Goal: Task Accomplishment & Management: Manage account settings

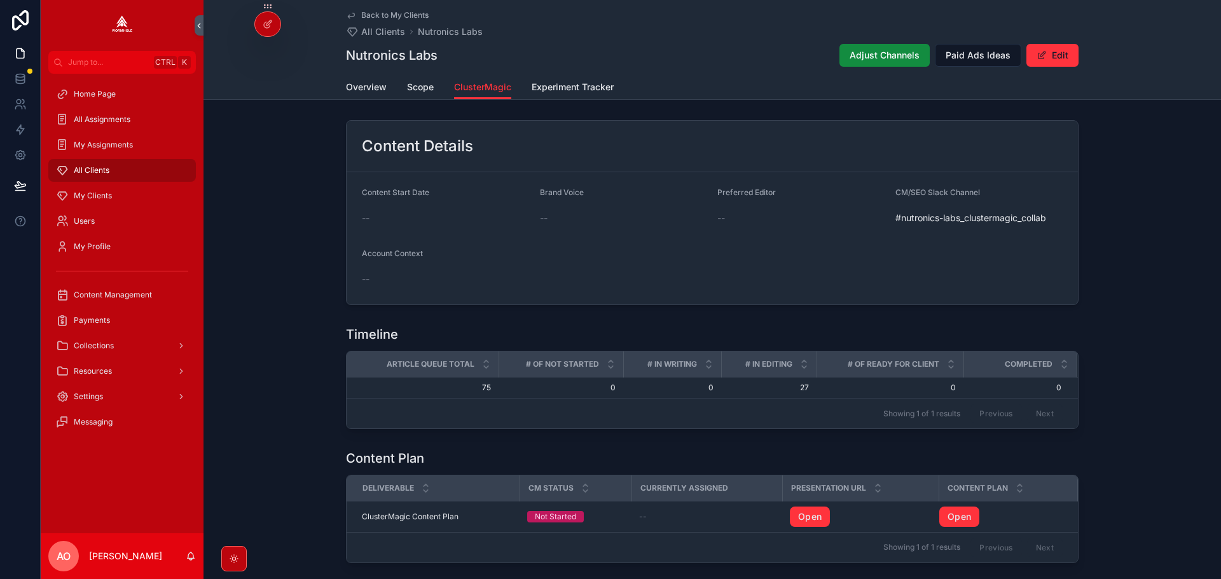
scroll to position [538, 0]
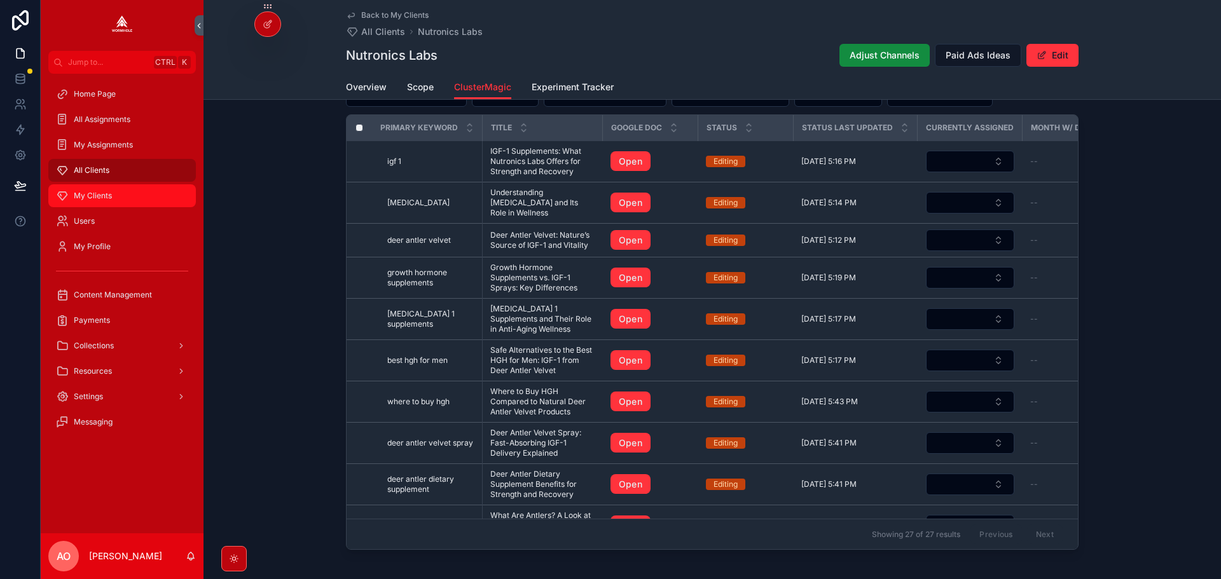
click at [94, 191] on span "My Clients" at bounding box center [93, 196] width 38 height 10
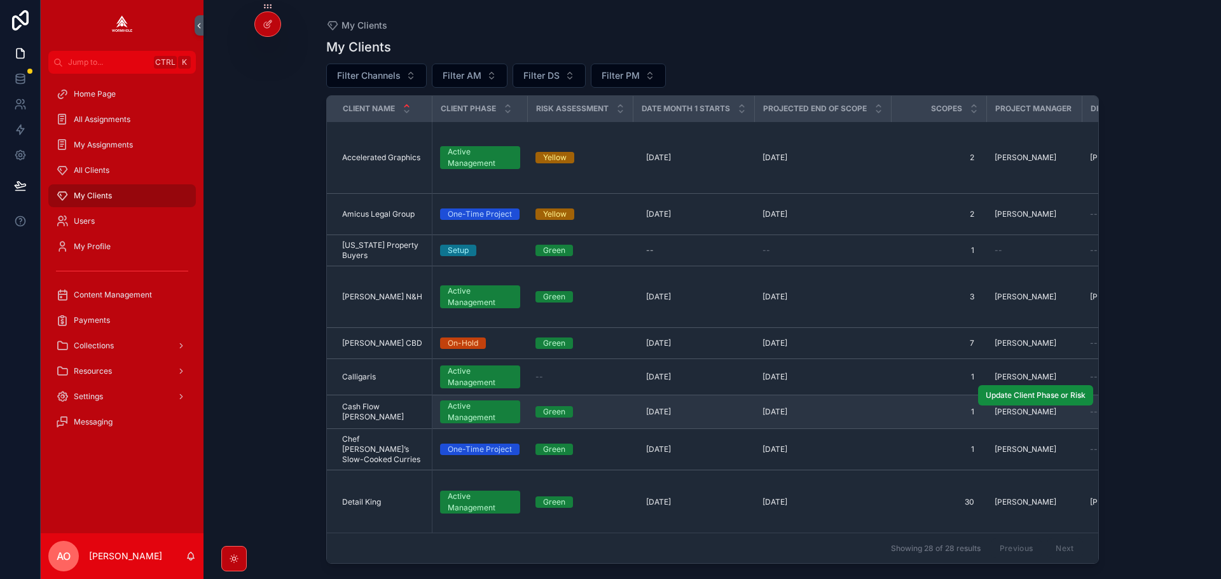
click at [379, 407] on span "Cash Flow [PERSON_NAME]" at bounding box center [383, 412] width 83 height 20
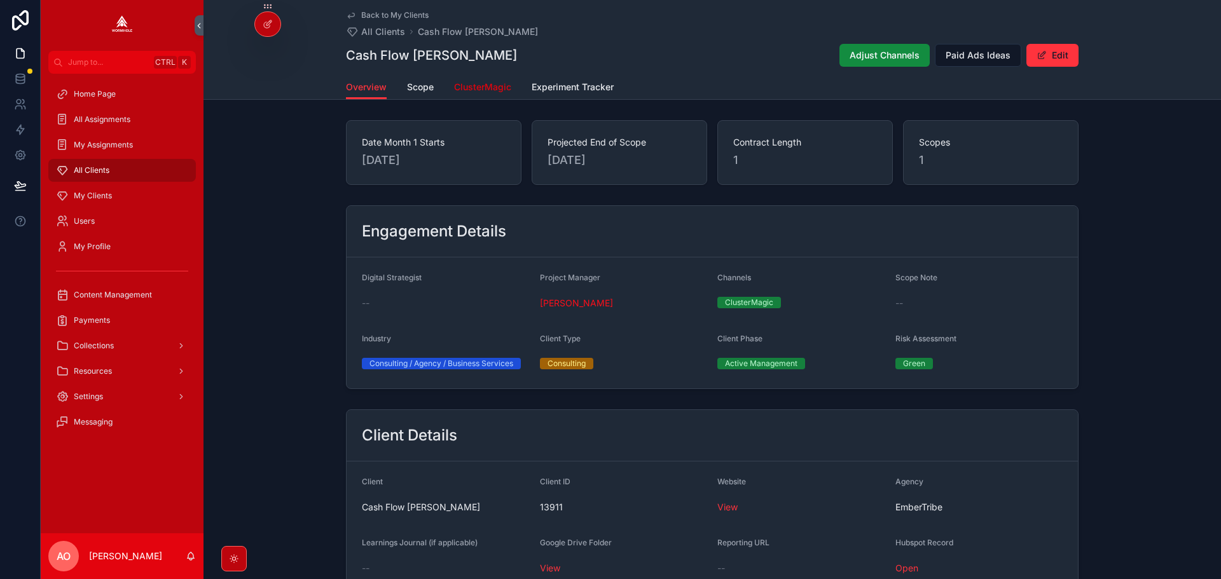
click at [490, 95] on link "ClusterMagic" at bounding box center [482, 88] width 57 height 25
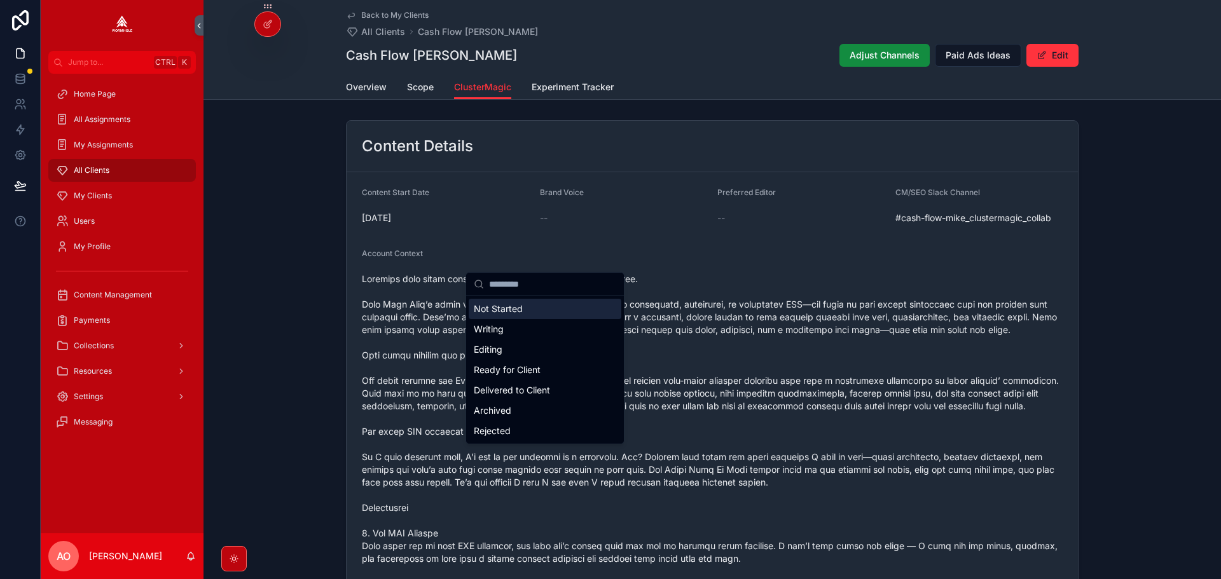
scroll to position [1145, 0]
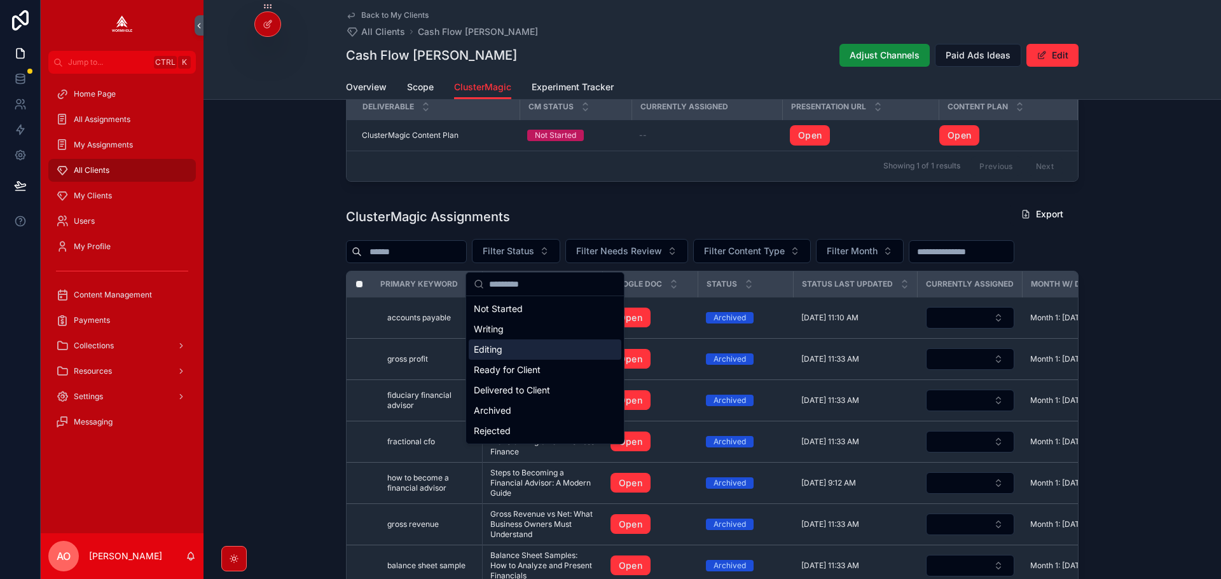
click at [514, 346] on div "Editing" at bounding box center [545, 350] width 153 height 20
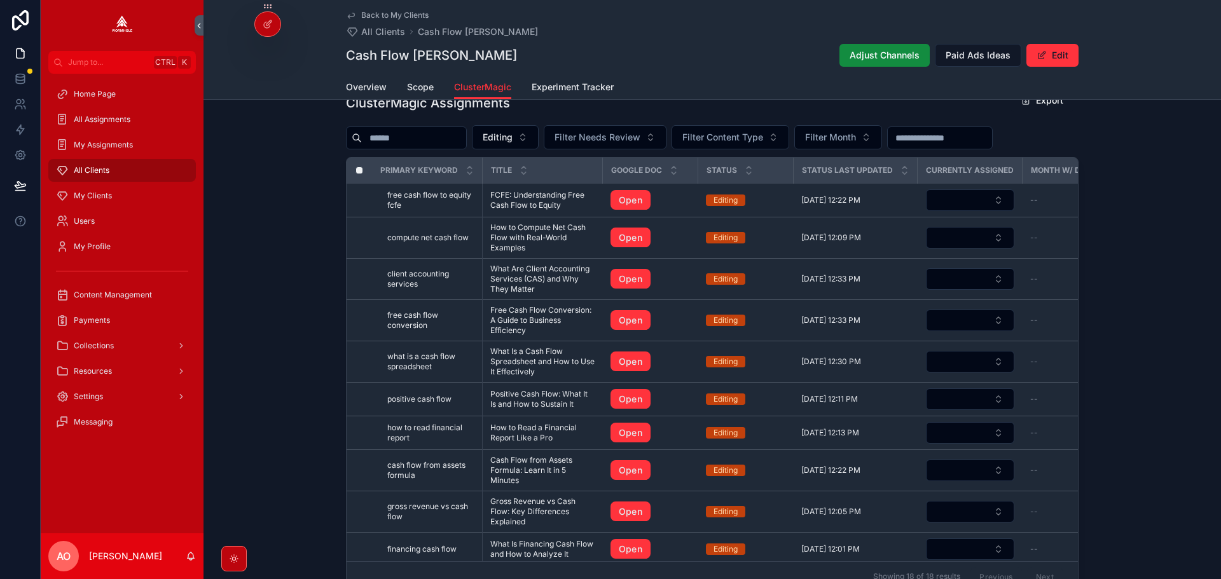
scroll to position [1272, 0]
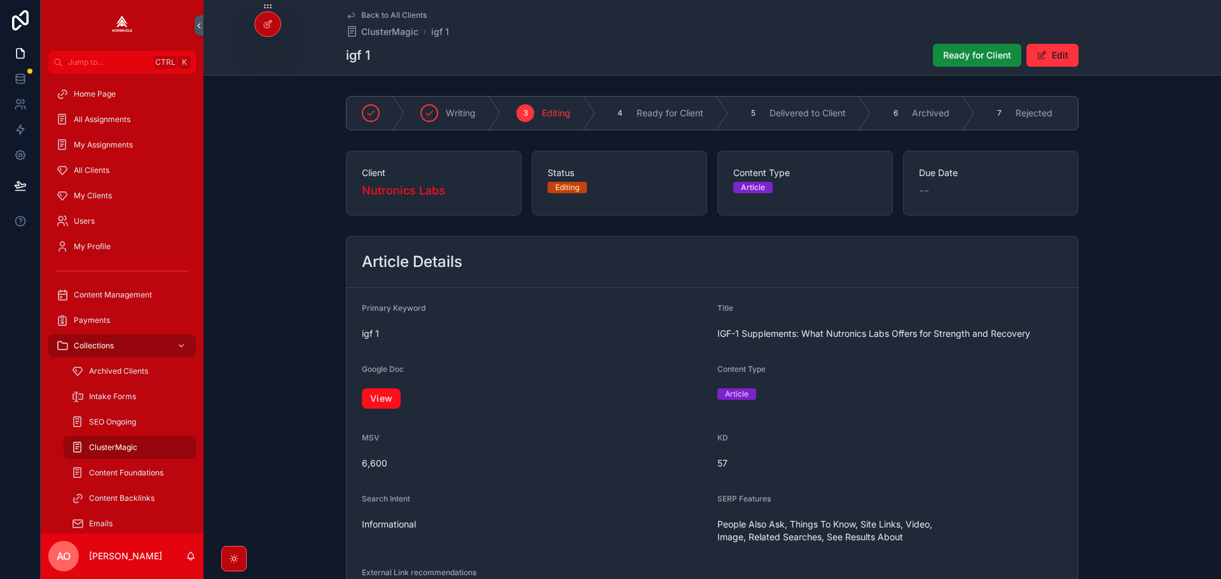
click at [374, 409] on link "View" at bounding box center [381, 399] width 39 height 20
click at [371, 401] on link "View" at bounding box center [381, 399] width 39 height 20
click at [354, 398] on form "Primary Keyword compute net cash flow Title How to Compute Net Cash Flow with R…" at bounding box center [712, 456] width 731 height 336
click at [383, 405] on link "View" at bounding box center [381, 399] width 39 height 20
